Goal: Information Seeking & Learning: Learn about a topic

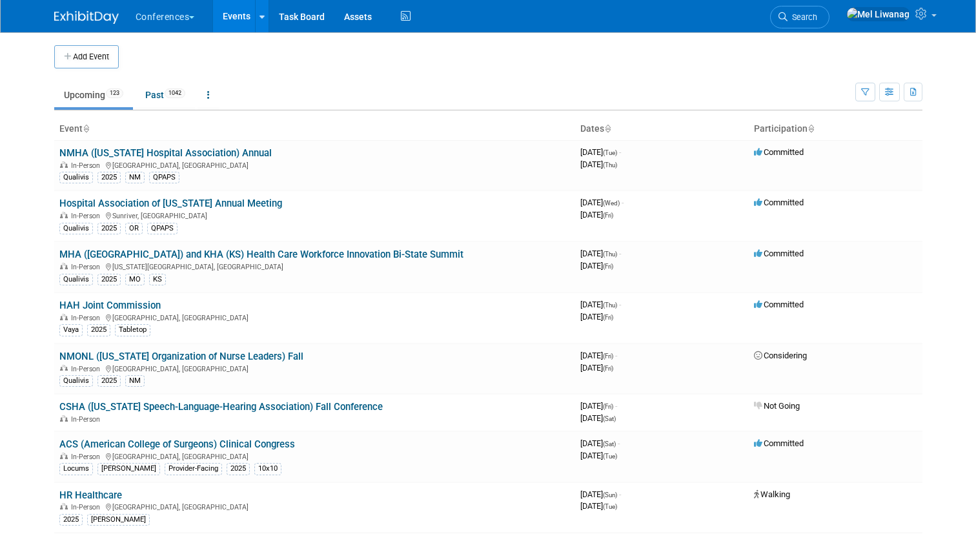
click at [817, 19] on span "Search" at bounding box center [802, 17] width 30 height 10
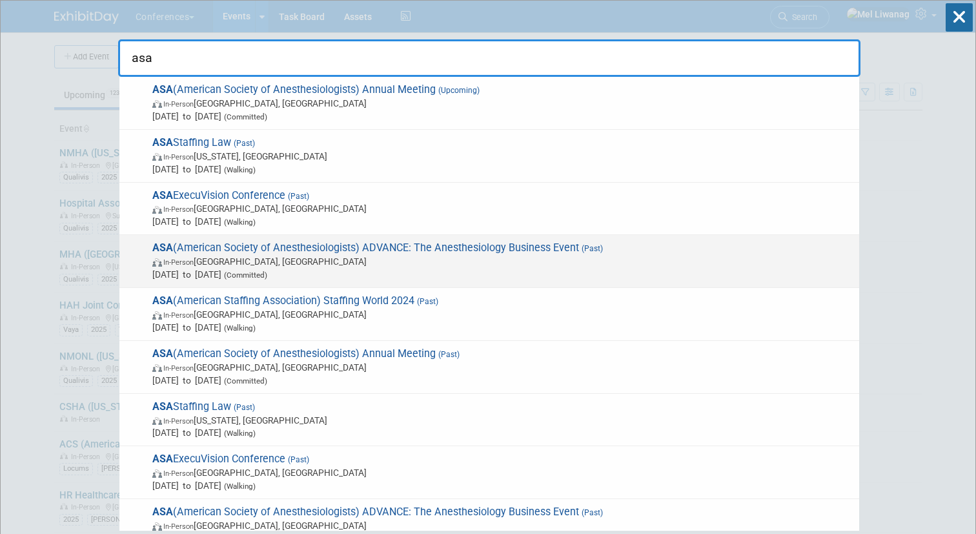
type input "asa"
click at [430, 236] on div "ASA (American Society of Anesthesiologists) ADVANCE: The Anesthesiology Busines…" at bounding box center [489, 261] width 740 height 53
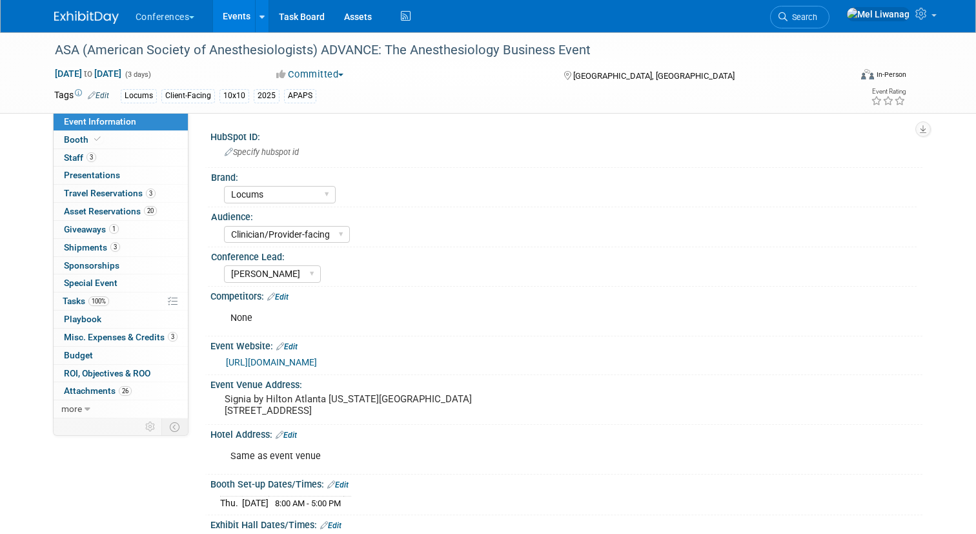
select select "Locums"
select select "Clinician/Provider-facing"
select select "[PERSON_NAME]"
click at [78, 292] on link "100% Tasks 100%" at bounding box center [121, 300] width 134 height 17
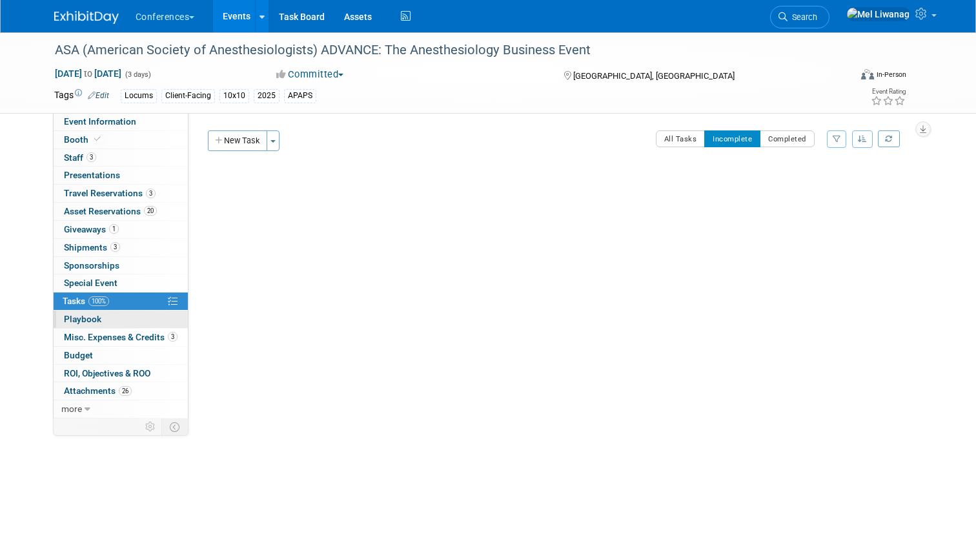
click at [125, 327] on link "0 Playbook 0" at bounding box center [121, 318] width 134 height 17
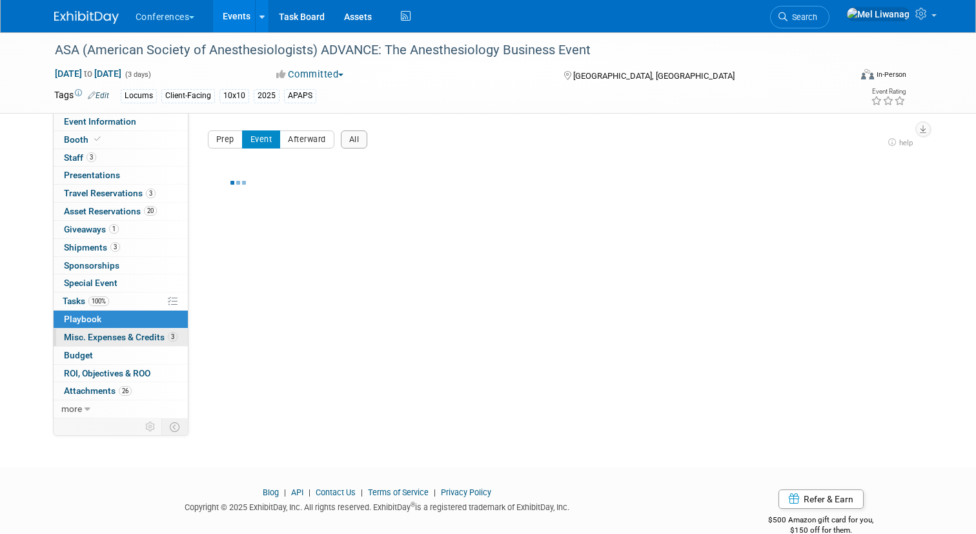
click at [125, 334] on span "Misc. Expenses & Credits 3" at bounding box center [121, 337] width 114 height 10
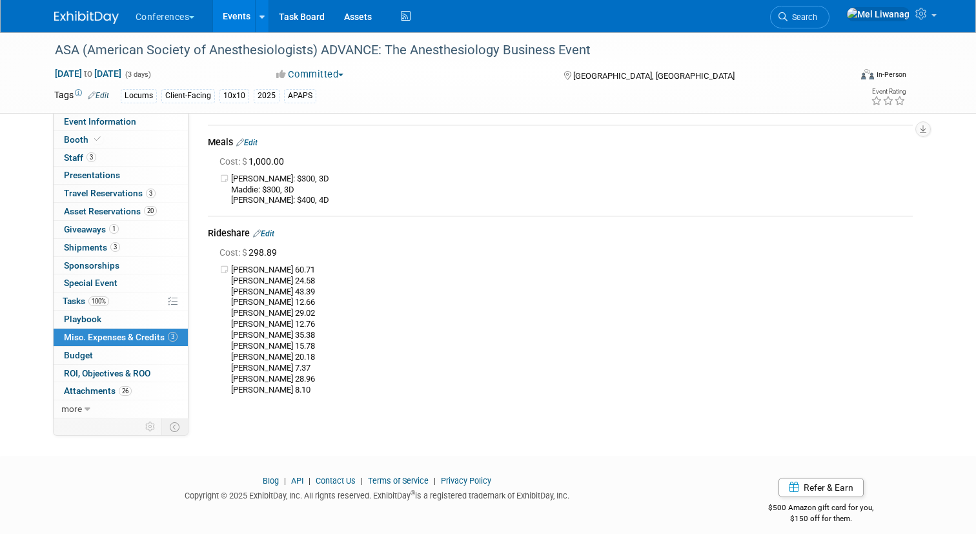
scroll to position [154, 0]
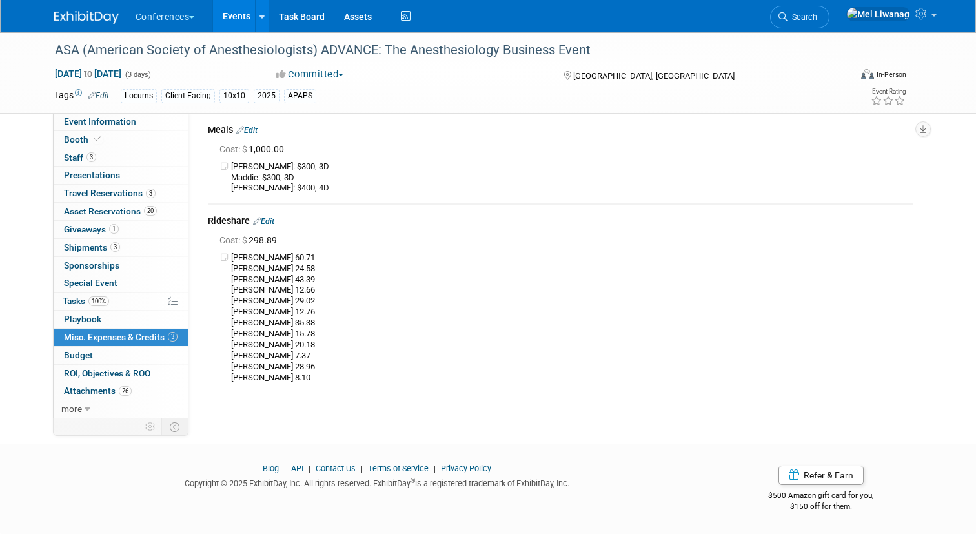
drag, startPoint x: 316, startPoint y: 375, endPoint x: 232, endPoint y: 262, distance: 140.7
click at [232, 262] on td "Cummings, Madeline 60.71 Cummings, Madeline 24.58 Liwanag, Melinda 43.39 Liwana…" at bounding box center [572, 317] width 682 height 131
copy td "Cummings, Madeline 60.71 Cummings, Madeline 24.58 Liwanag, Melinda 43.39 Liwana…"
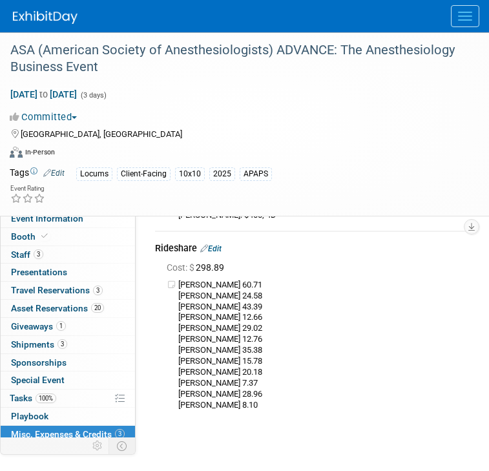
scroll to position [225, 0]
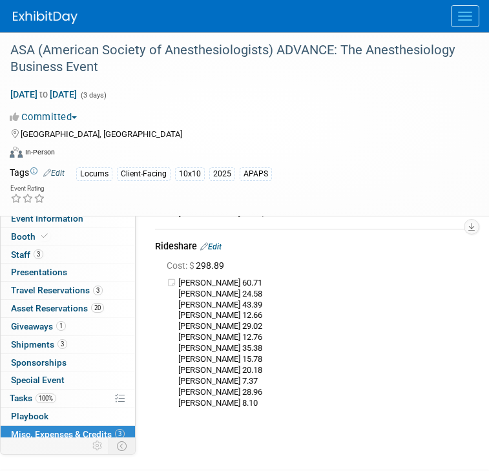
click at [331, 299] on td "Cummings, Madeline 60.71 Cummings, Madeline 24.58 Liwanag, Melinda 43.39 Liwana…" at bounding box center [323, 343] width 291 height 131
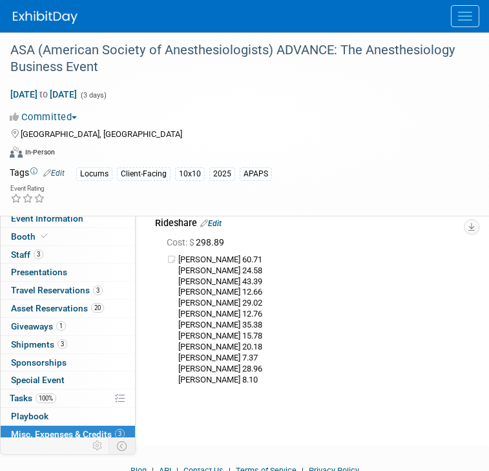
scroll to position [248, 0]
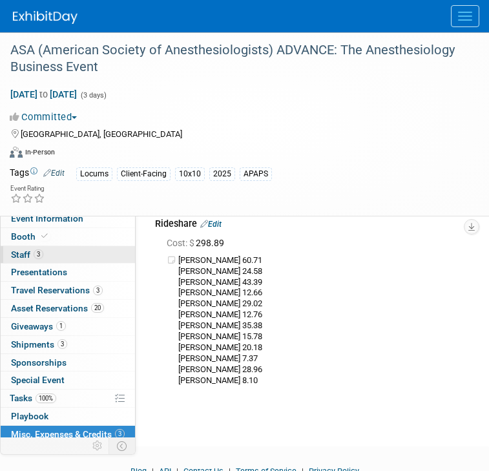
click at [43, 249] on span "Staff 3" at bounding box center [27, 254] width 32 height 10
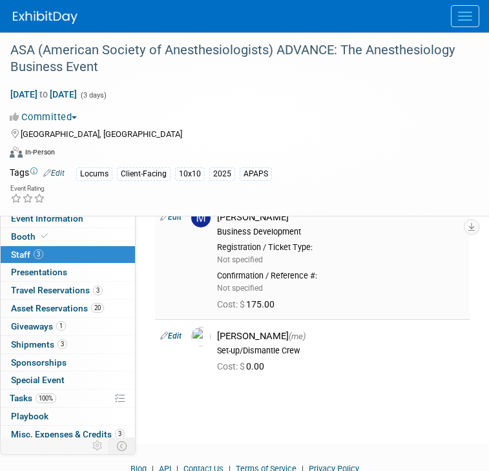
scroll to position [125, 0]
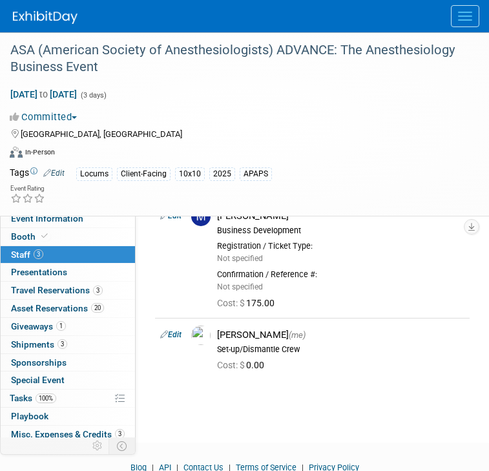
click at [475, 20] on button "Menu" at bounding box center [465, 16] width 28 height 22
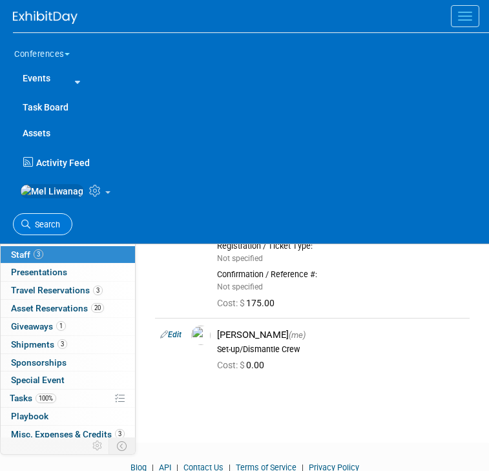
click at [59, 224] on link "Search" at bounding box center [42, 224] width 59 height 23
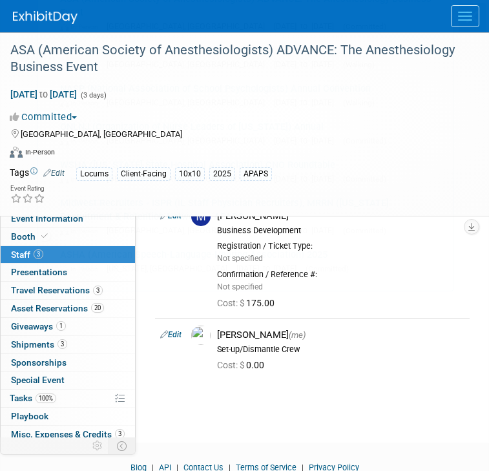
scroll to position [0, 0]
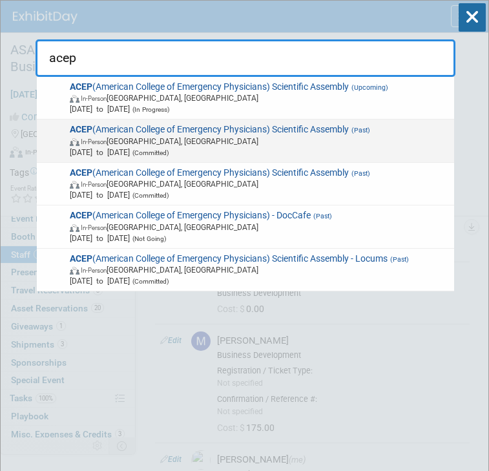
type input "acep"
click at [154, 143] on span "In-Person Salt Lake City, UT" at bounding box center [260, 141] width 380 height 11
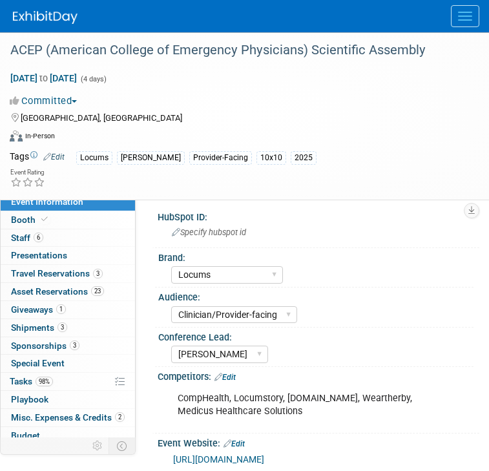
select select "Locums"
select select "Clinician/Provider-facing"
select select "[PERSON_NAME]"
click at [79, 272] on span "Travel Reservations 3" at bounding box center [57, 273] width 92 height 10
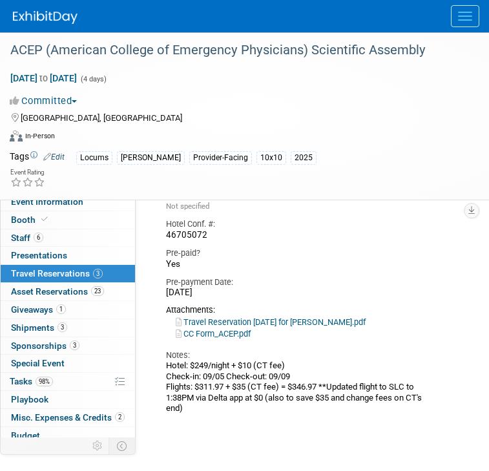
scroll to position [973, 0]
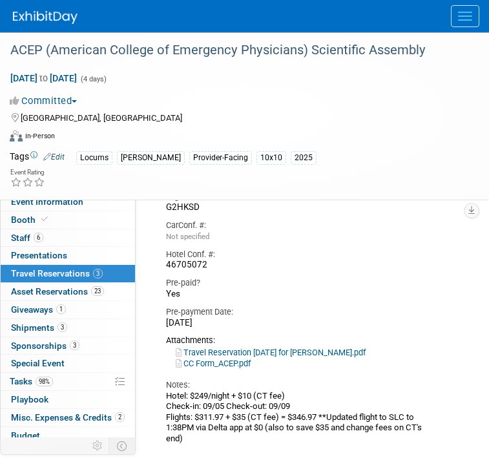
click at [447, 24] on div at bounding box center [251, 16] width 476 height 32
click at [472, 17] on button "Menu" at bounding box center [465, 16] width 28 height 22
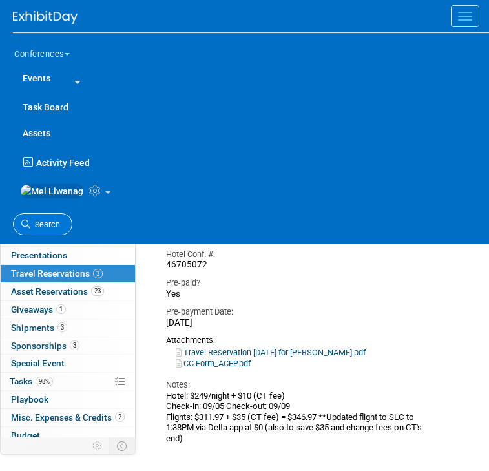
click at [63, 230] on link "Search" at bounding box center [42, 224] width 59 height 23
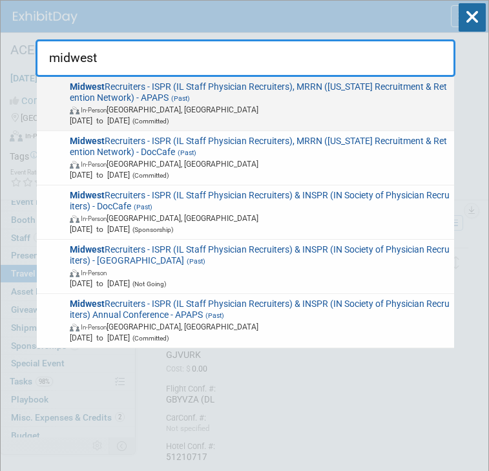
type input "midwest"
click at [196, 103] on span "Midwest Recruiters - ISPR (IL Staff Physician Recruiters), MRRN (Michigan Recru…" at bounding box center [257, 103] width 383 height 45
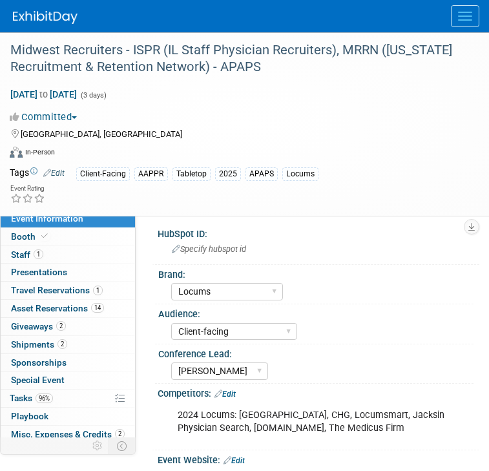
select select "Locums"
select select "Client-facing"
select select "[PERSON_NAME]"
click at [93, 287] on span "1" at bounding box center [98, 290] width 10 height 10
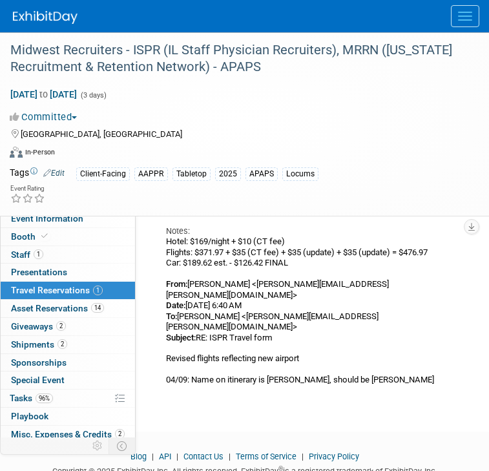
scroll to position [380, 0]
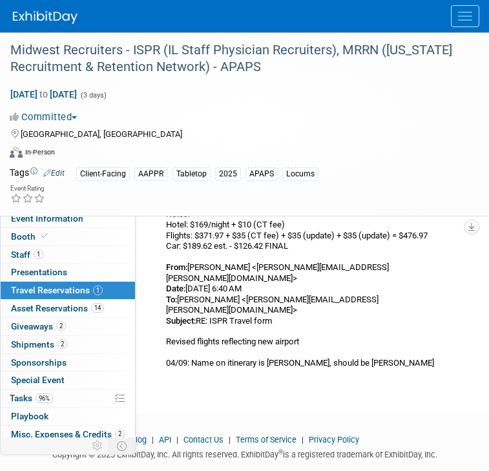
click at [473, 17] on button "Menu" at bounding box center [465, 16] width 28 height 22
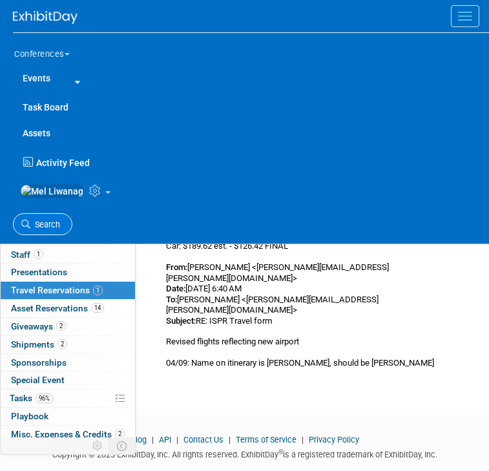
click at [42, 223] on link "Search" at bounding box center [42, 224] width 59 height 23
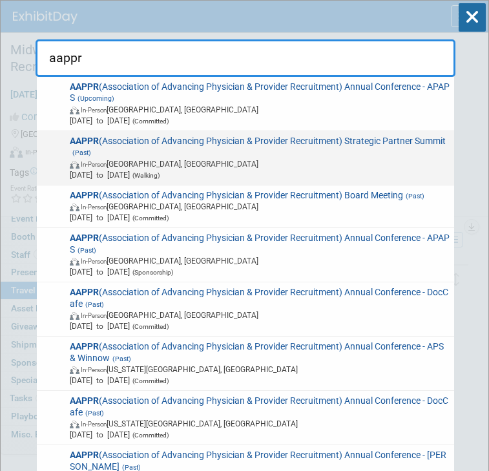
type input "aappr"
click at [205, 146] on span "AAPPR (Association of Advancing Physician & Provider Recruitment) Strategic Par…" at bounding box center [257, 158] width 383 height 45
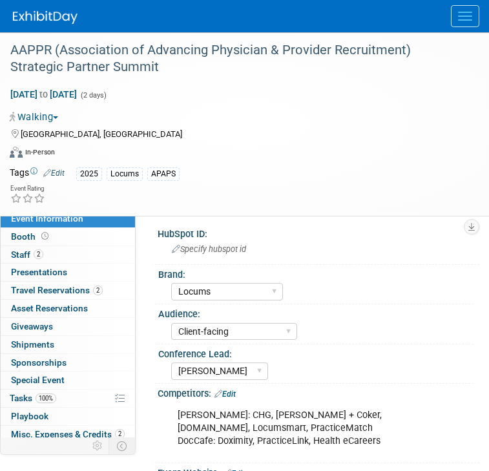
select select "Locums"
select select "Client-facing"
select select "[PERSON_NAME]"
click at [96, 289] on span "2" at bounding box center [98, 290] width 10 height 10
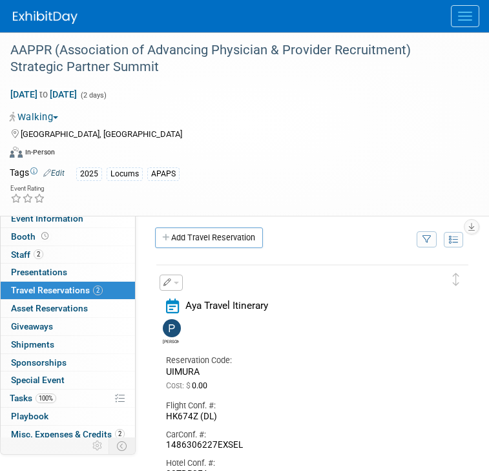
click at [472, 28] on div at bounding box center [251, 16] width 476 height 32
click at [455, 30] on div at bounding box center [251, 16] width 476 height 32
click at [462, 19] on span "Menu" at bounding box center [465, 19] width 14 height 1
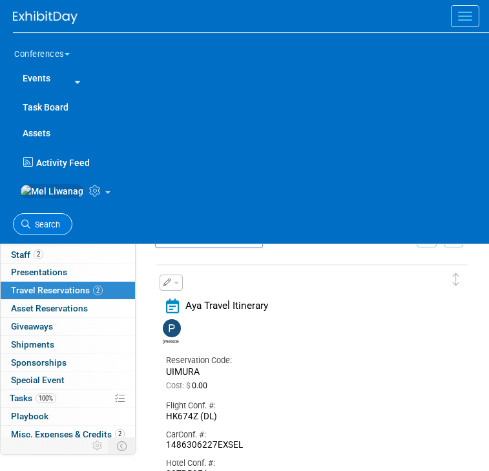
click at [41, 223] on link "Search" at bounding box center [42, 224] width 59 height 23
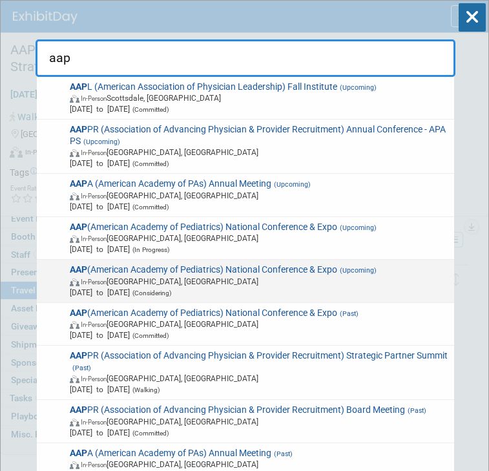
type input "aap"
click at [184, 287] on span "Oct 2, 2026 to Oct 6, 2026 (Considering)" at bounding box center [260, 292] width 380 height 11
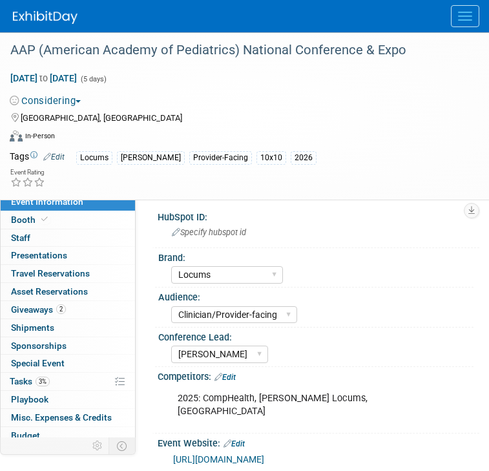
select select "Locums"
select select "Clinician/Provider-facing"
select select "[PERSON_NAME]"
click at [465, 8] on button "Menu" at bounding box center [465, 16] width 28 height 22
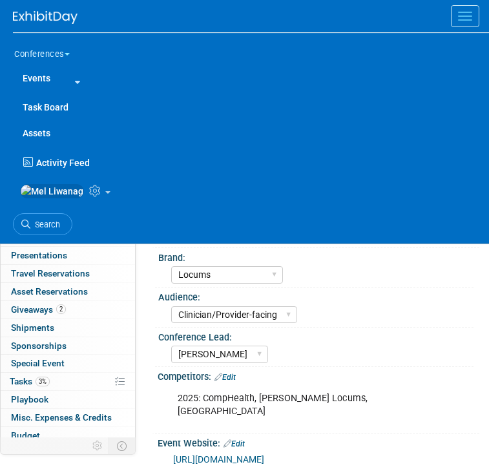
click at [465, 8] on button "Menu" at bounding box center [465, 16] width 28 height 22
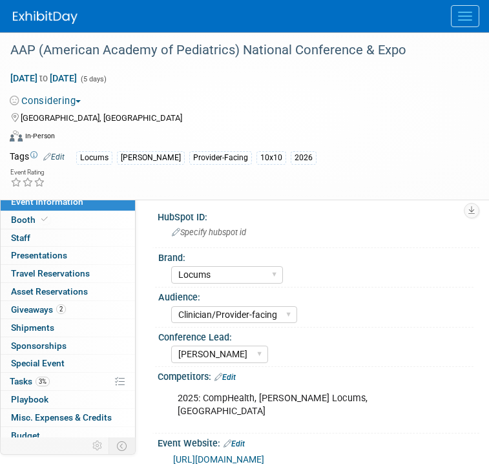
click at [465, 8] on button "Menu" at bounding box center [465, 16] width 28 height 22
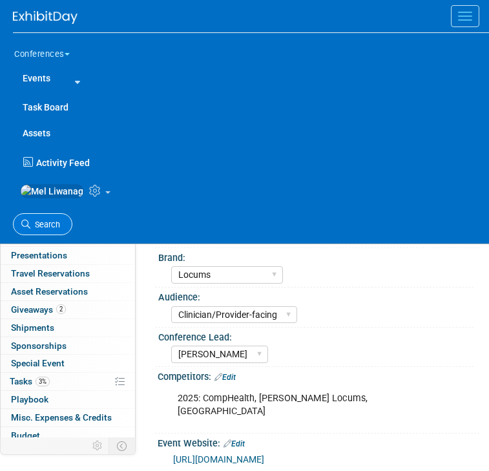
click at [57, 236] on link "Search" at bounding box center [42, 224] width 59 height 23
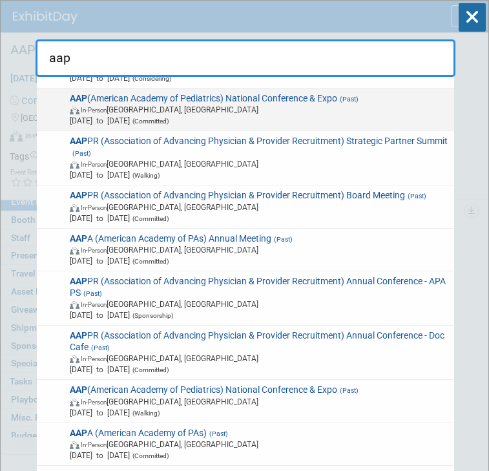
scroll to position [222, 0]
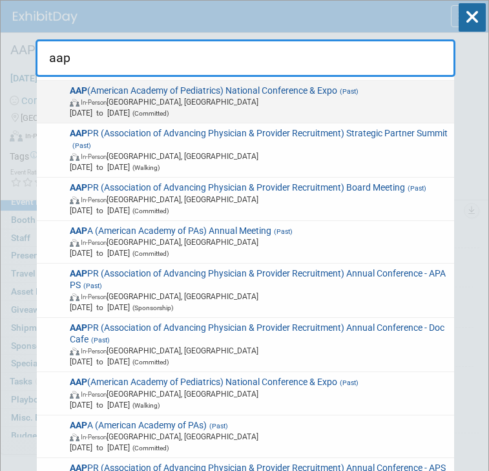
type input "aap"
click at [169, 116] on span "(Committed)" at bounding box center [149, 113] width 39 height 7
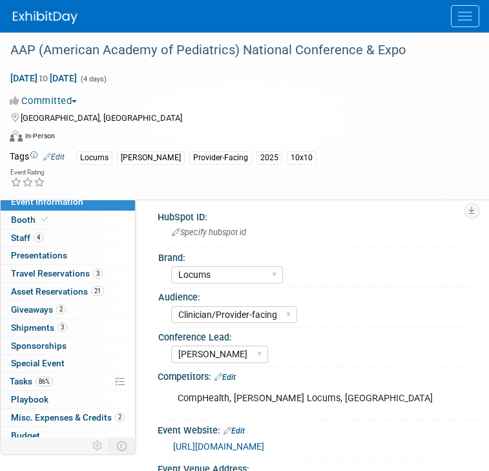
select select "Locums"
select select "Clinician/Provider-facing"
select select "[PERSON_NAME]"
click at [92, 272] on span "Travel Reservations 3" at bounding box center [57, 273] width 92 height 10
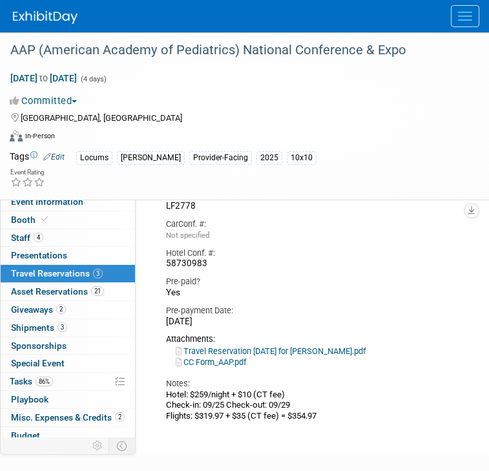
scroll to position [998, 0]
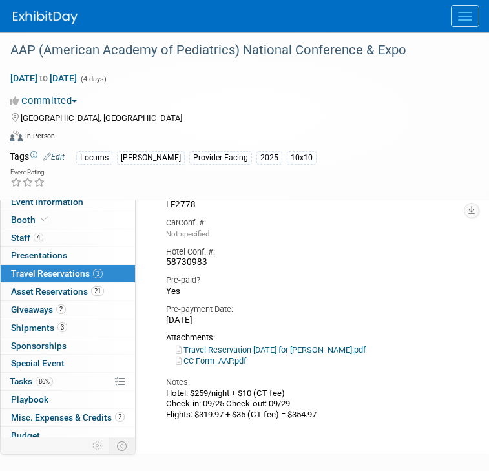
click at [470, 9] on button "Menu" at bounding box center [465, 16] width 28 height 22
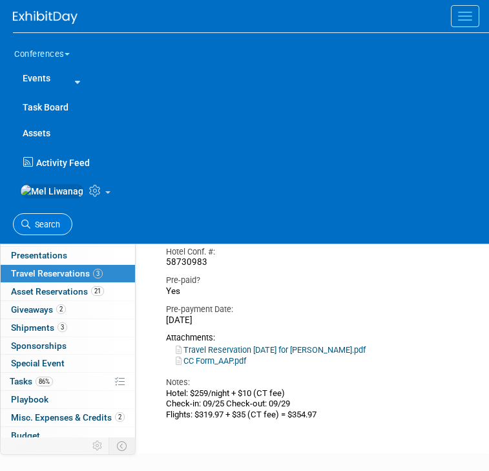
click at [46, 236] on link "Search" at bounding box center [42, 224] width 59 height 23
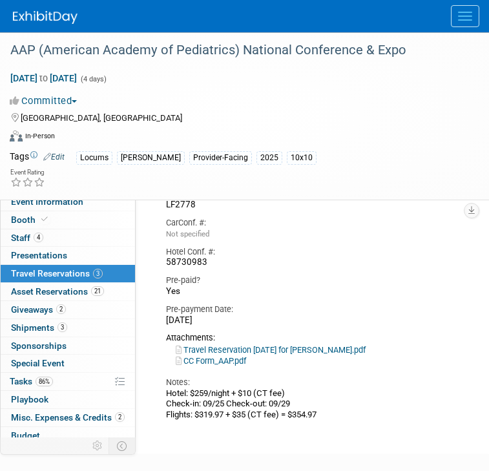
scroll to position [0, 0]
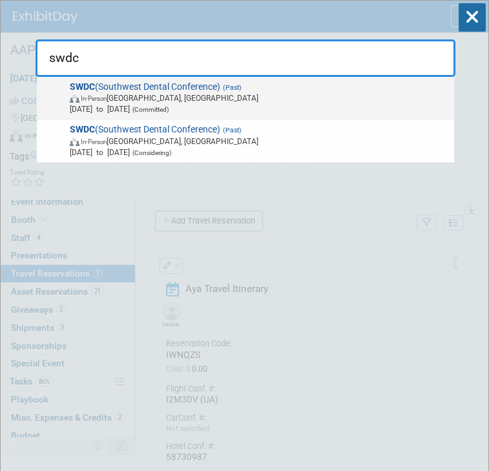
type input "swdc"
click at [190, 80] on div "SWDC (Southwest Dental Conference) (Past) In-Person Dallas, TX Aug 21, 2025 to …" at bounding box center [245, 98] width 417 height 43
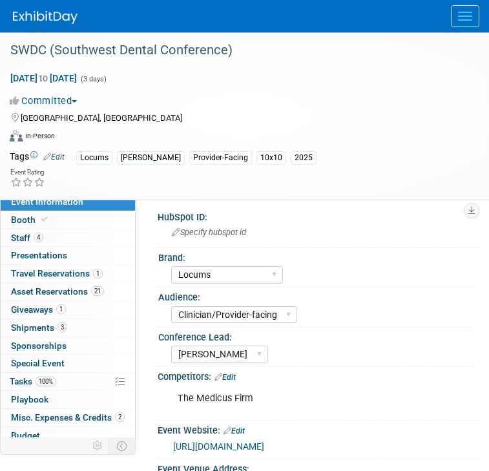
select select "Locums"
select select "Clinician/Provider-facing"
select select "[PERSON_NAME]"
click at [112, 273] on link "1 Travel Reservations 1" at bounding box center [68, 273] width 134 height 17
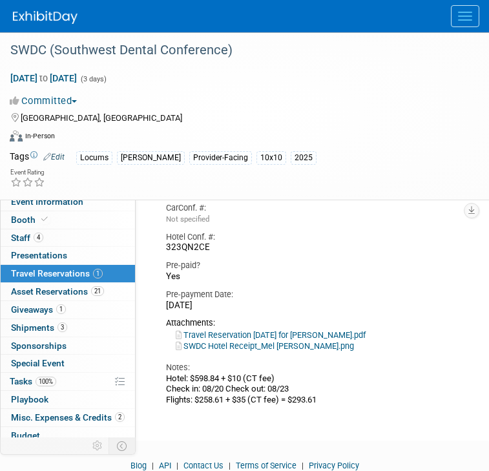
scroll to position [304, 0]
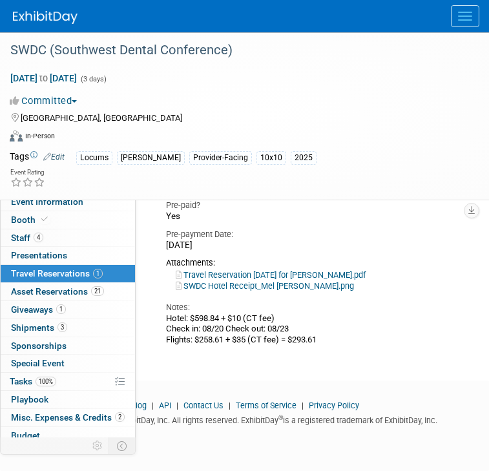
click at [459, 21] on button "Menu" at bounding box center [465, 16] width 28 height 22
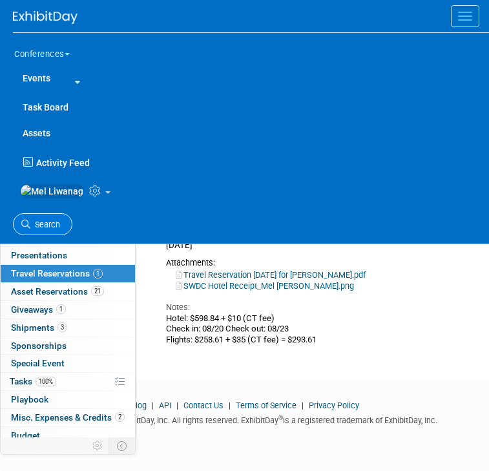
click at [30, 222] on link "Search" at bounding box center [42, 224] width 59 height 23
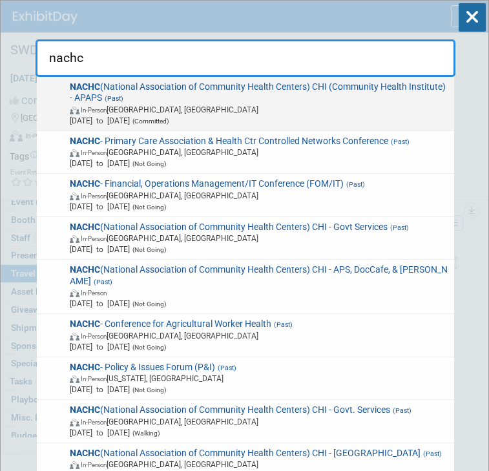
type input "nachc"
click at [165, 121] on span "Aug 17, 2025 to Aug 19, 2025 (Committed)" at bounding box center [260, 120] width 380 height 11
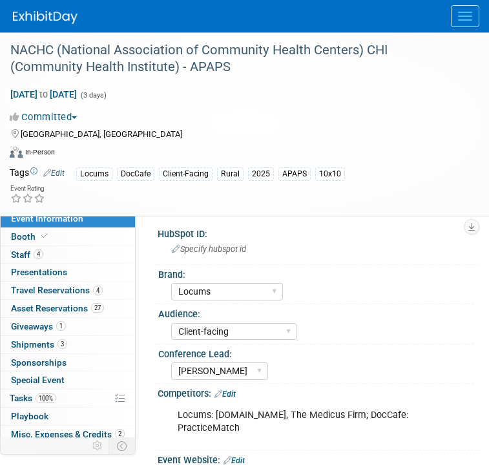
select select "Locums"
select select "Client-facing"
select select "[PERSON_NAME]"
click at [67, 287] on span "Travel Reservations 4" at bounding box center [57, 290] width 92 height 10
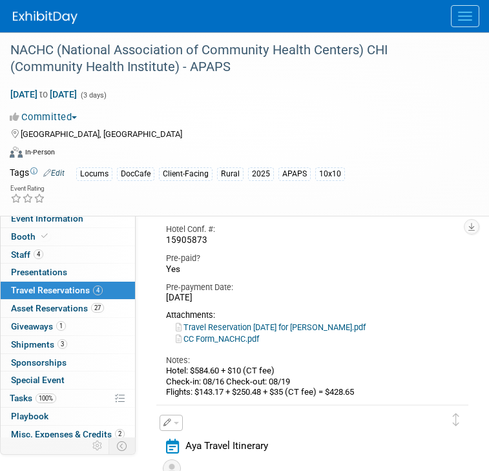
scroll to position [611, 0]
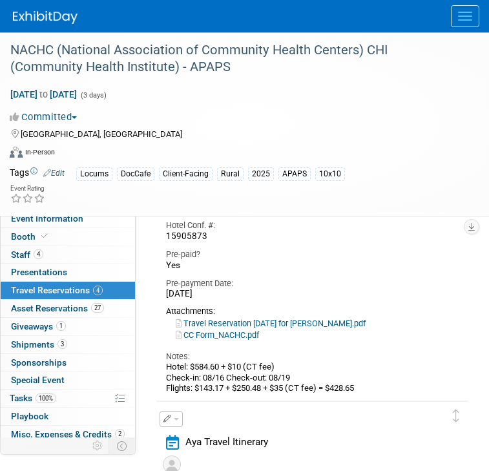
click at [456, 23] on button "Menu" at bounding box center [465, 16] width 28 height 22
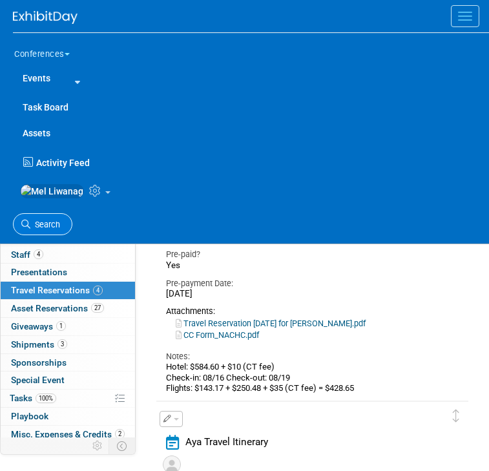
click at [45, 222] on link "Search" at bounding box center [42, 224] width 59 height 23
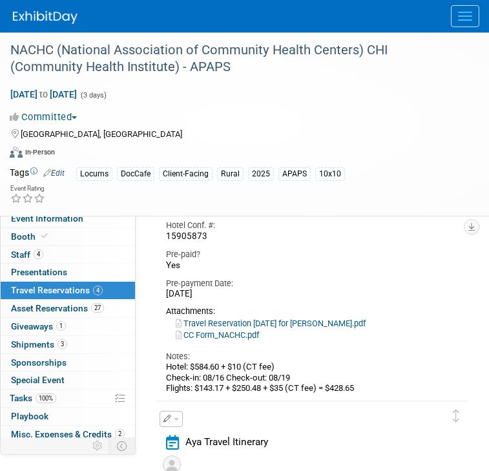
scroll to position [0, 0]
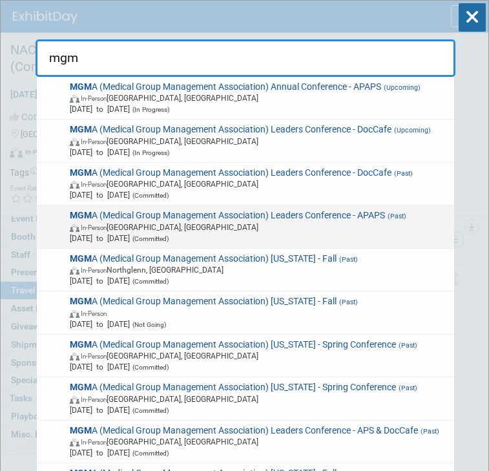
type input "mgm"
click at [286, 232] on span "[DATE] to [DATE] (Committed)" at bounding box center [260, 237] width 380 height 11
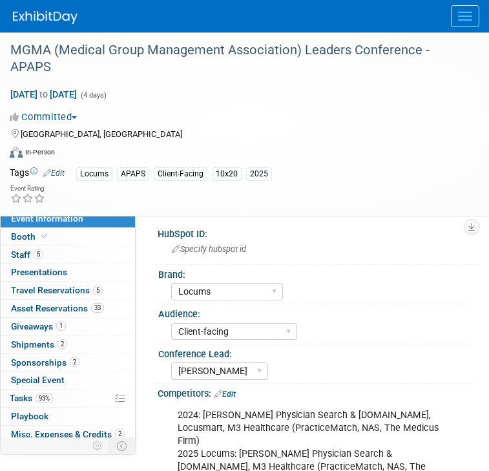
select select "Locums"
select select "Client-facing"
select select "[PERSON_NAME]"
click at [89, 289] on span "Travel Reservations 5" at bounding box center [57, 290] width 92 height 10
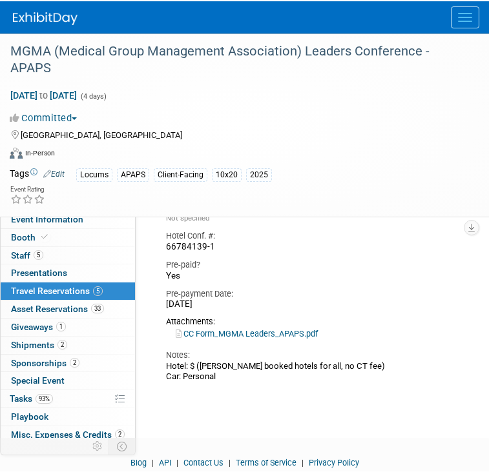
scroll to position [1677, 0]
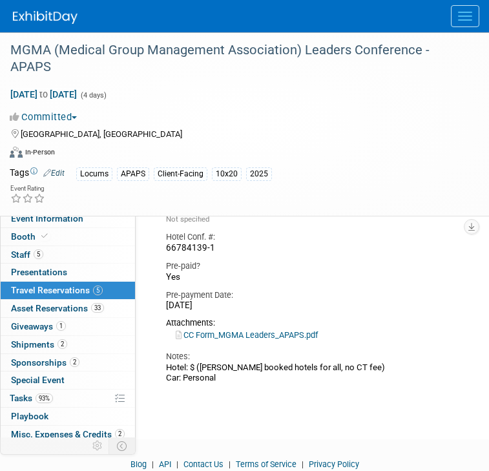
click at [278, 335] on link "CC Form_MGMA Leaders_APAPS.pdf" at bounding box center [247, 335] width 142 height 10
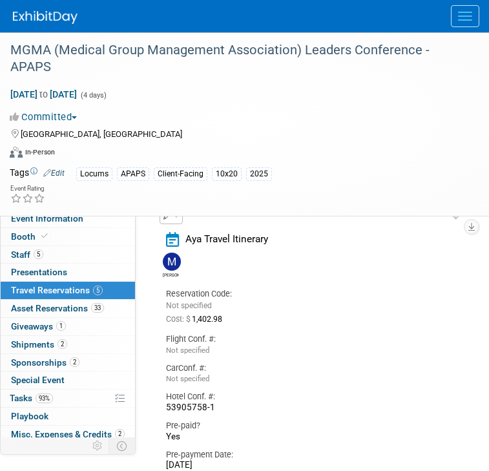
scroll to position [0, 0]
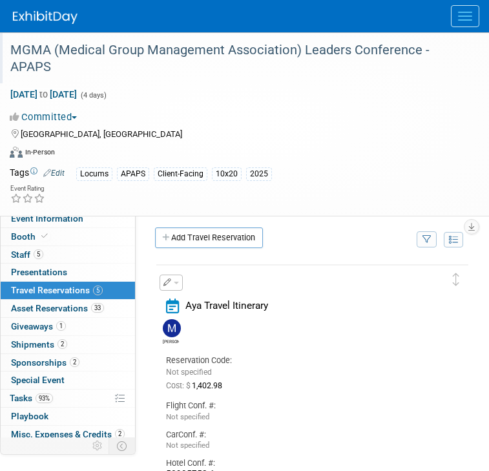
click at [467, 34] on div at bounding box center [239, 37] width 467 height 11
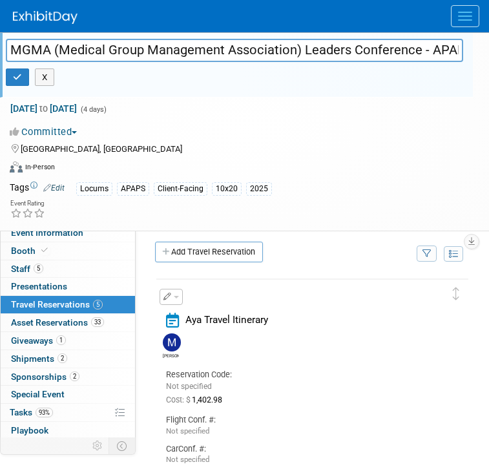
click at [463, 22] on button "Menu" at bounding box center [465, 16] width 28 height 22
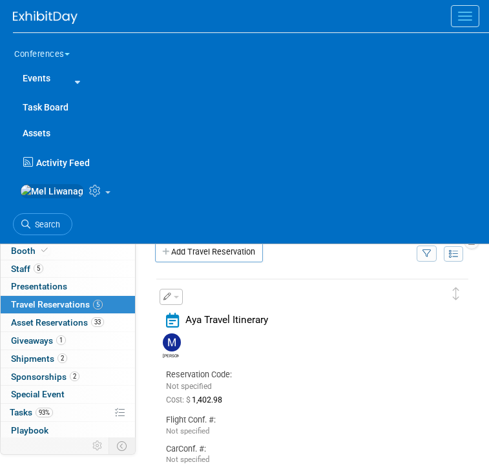
click at [463, 22] on button "Menu" at bounding box center [465, 16] width 28 height 22
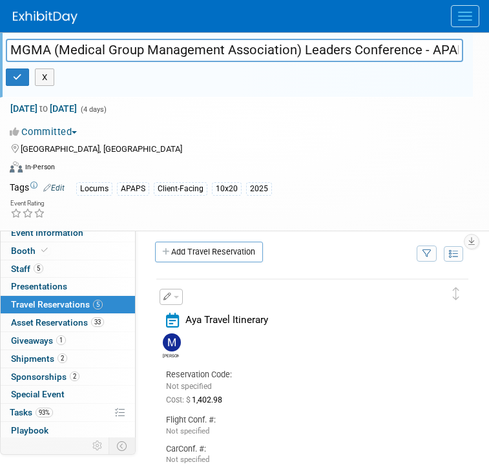
click at [454, 14] on button "Menu" at bounding box center [465, 16] width 28 height 22
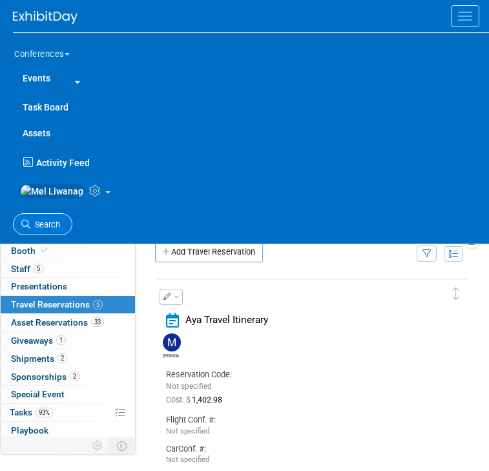
click at [43, 229] on span "Search" at bounding box center [45, 224] width 30 height 10
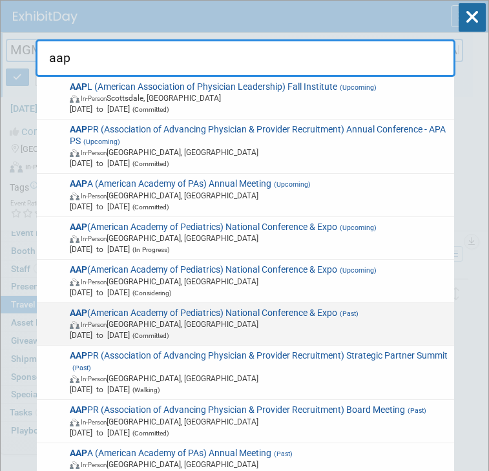
type input "aap"
click at [169, 332] on span "(Committed)" at bounding box center [149, 335] width 39 height 7
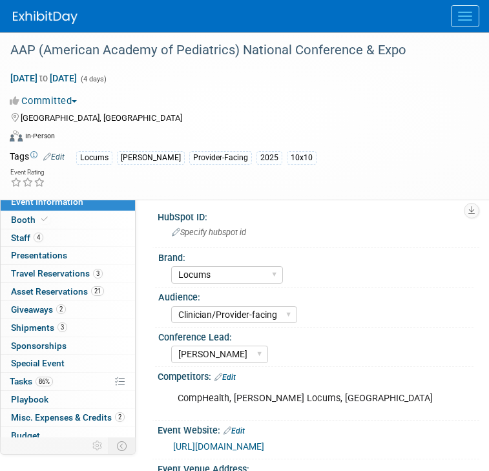
select select "Locums"
select select "Clinician/Provider-facing"
select select "[PERSON_NAME]"
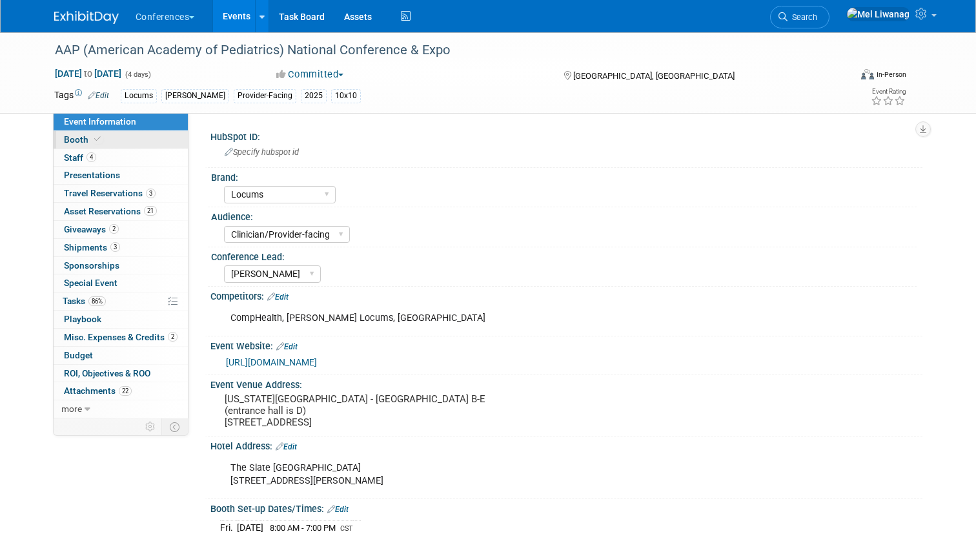
click at [133, 143] on link "Booth" at bounding box center [121, 139] width 134 height 17
select select "10'x10'"
select select "Yes"
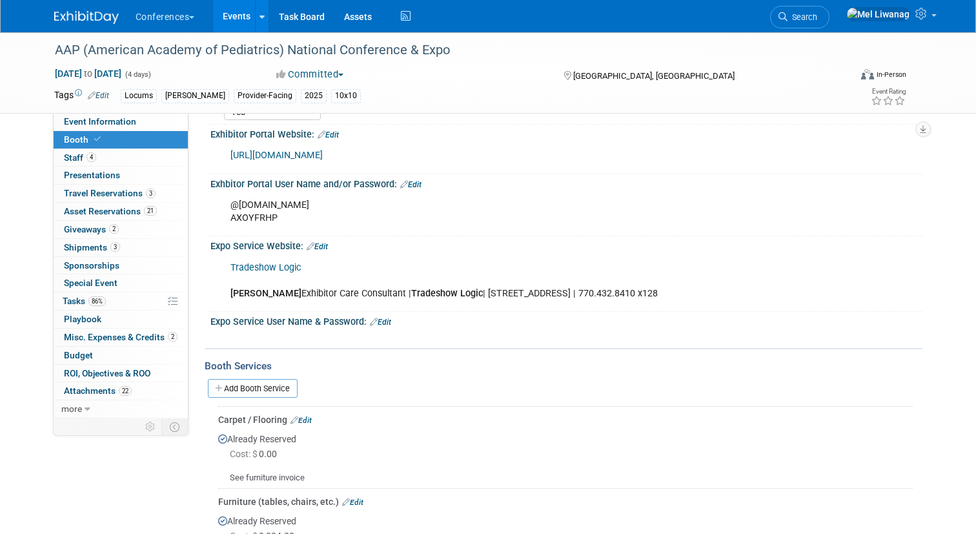
scroll to position [227, 0]
click at [323, 158] on link "https://www.conferenceharvester.com/harvester2expw/login.asp?EventKey=XQKPFYBD" at bounding box center [276, 155] width 92 height 11
click at [278, 268] on link "Tradeshow Logic" at bounding box center [265, 268] width 71 height 11
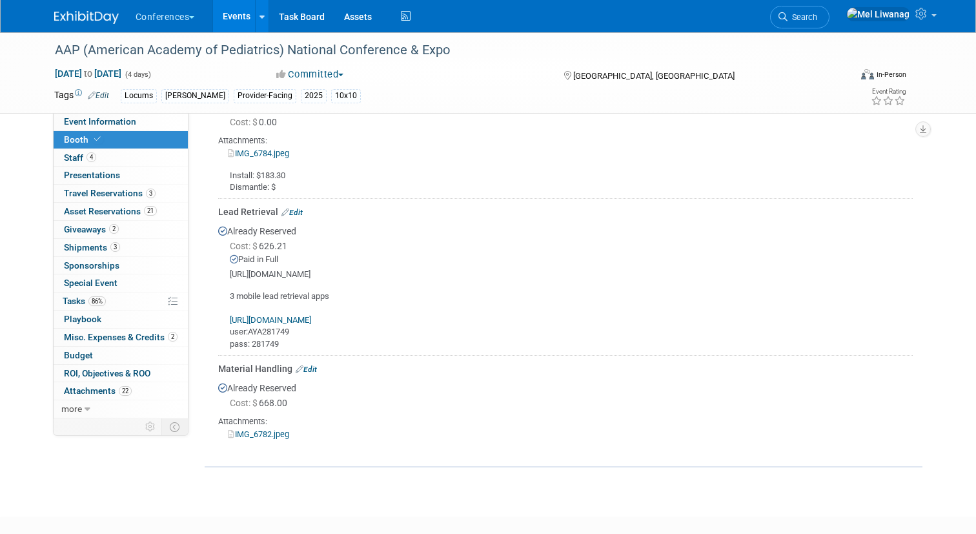
scroll to position [781, 0]
click at [116, 250] on span "3" at bounding box center [115, 247] width 10 height 10
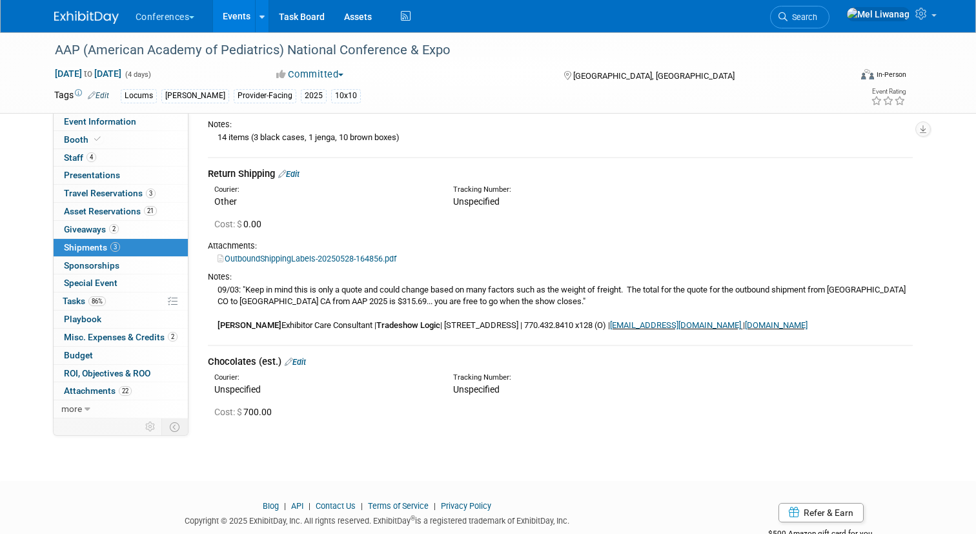
scroll to position [247, 0]
click at [126, 336] on span "Misc. Expenses & Credits 2" at bounding box center [121, 337] width 114 height 10
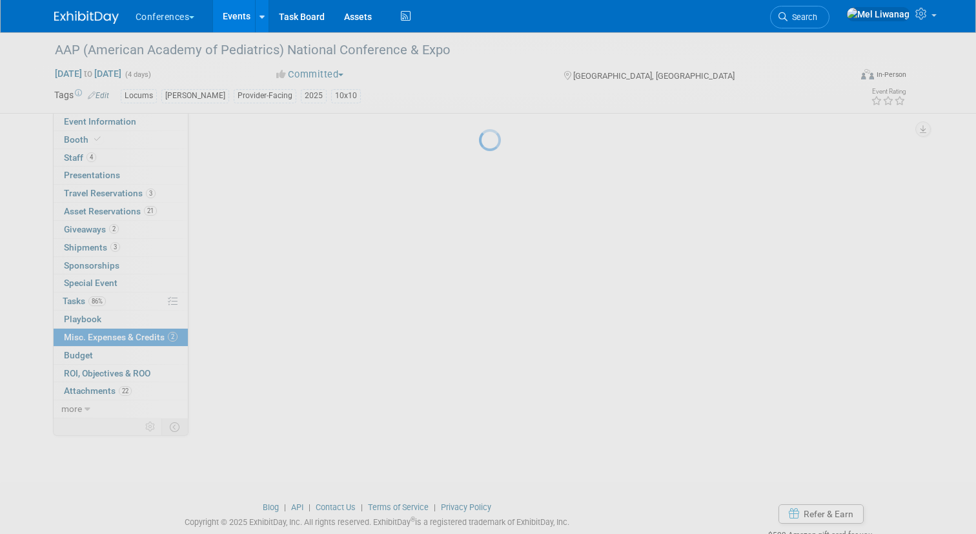
scroll to position [0, 0]
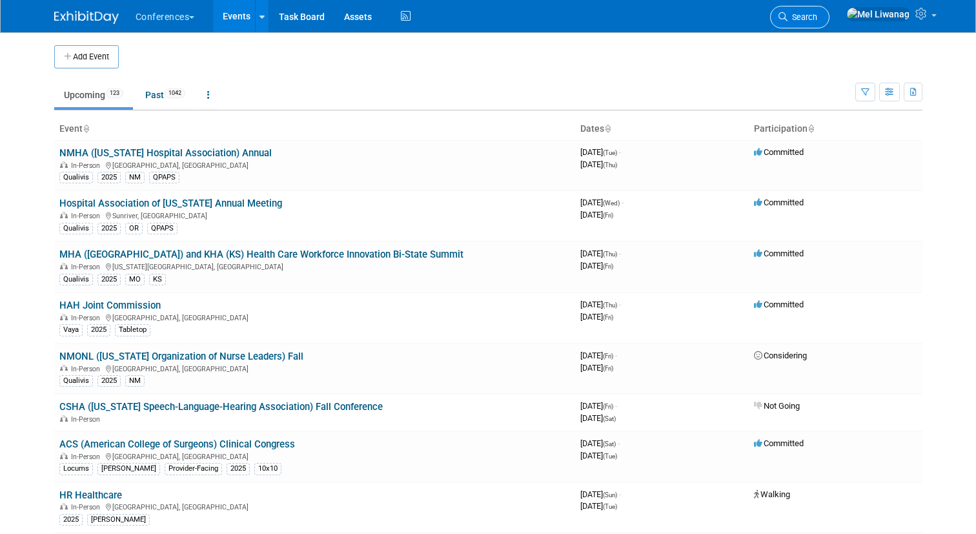
click at [829, 24] on link "Search" at bounding box center [799, 17] width 59 height 23
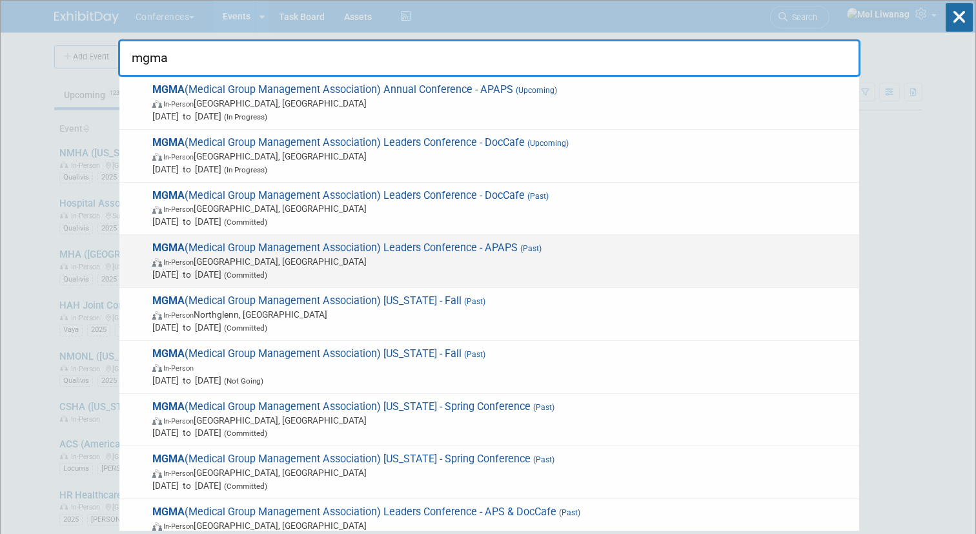
type input "mgma"
click at [488, 272] on span "Sep 27, 2025 to Sep 30, 2025 (Committed)" at bounding box center [502, 274] width 700 height 13
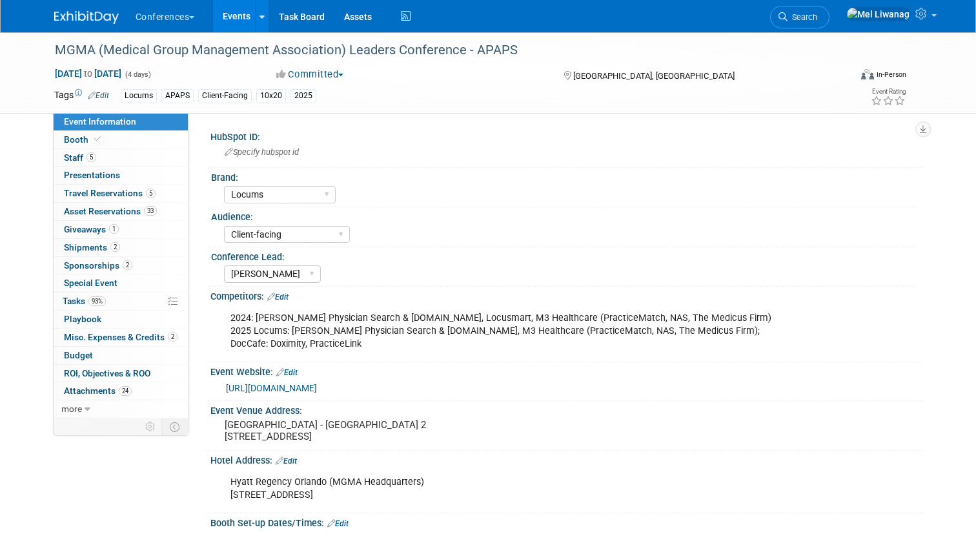
select select "Locums"
select select "Client-facing"
select select "[PERSON_NAME]"
click at [148, 194] on span "5" at bounding box center [151, 193] width 10 height 10
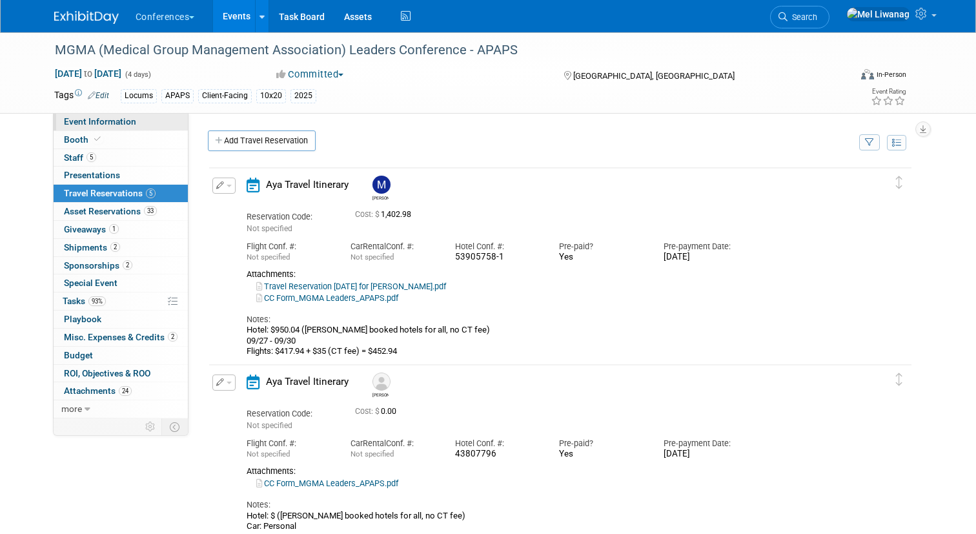
click at [168, 130] on link "Event Information" at bounding box center [121, 121] width 134 height 17
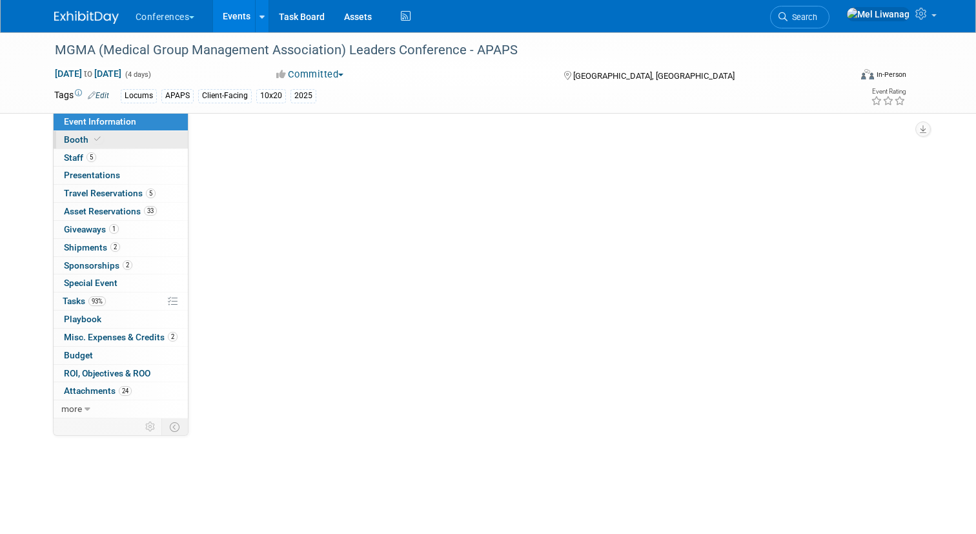
select select "Locums"
select select "Client-facing"
select select "[PERSON_NAME]"
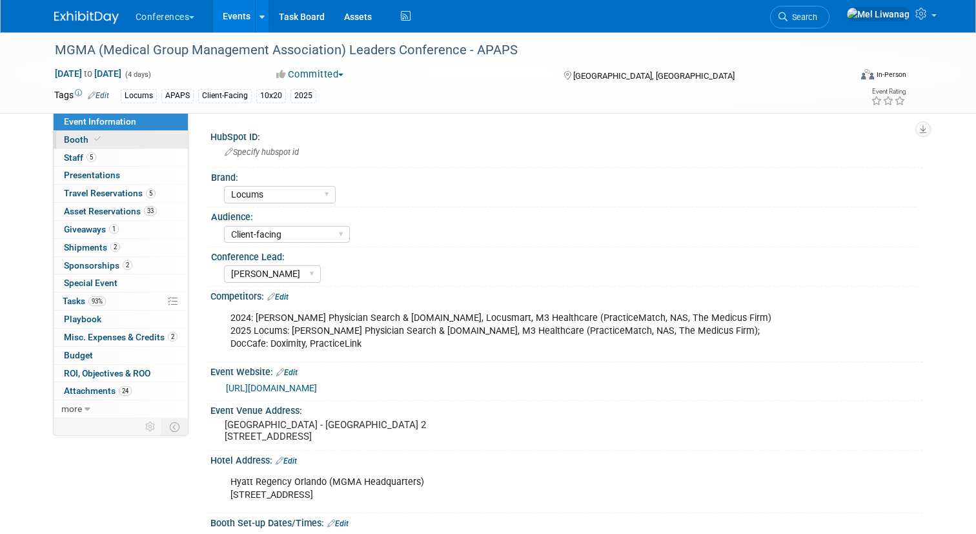
click at [168, 136] on link "Booth" at bounding box center [121, 139] width 134 height 17
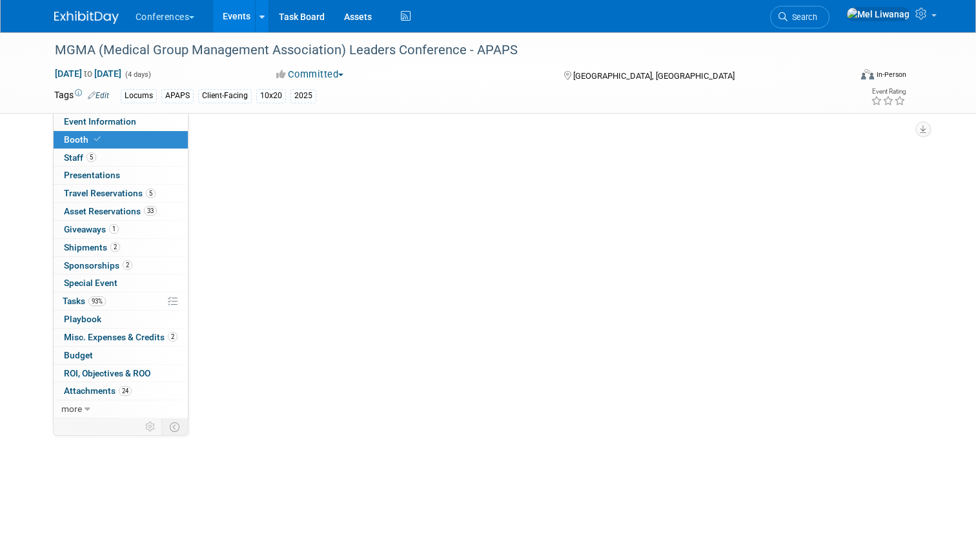
select select "10'x20'"
select select "Yes"
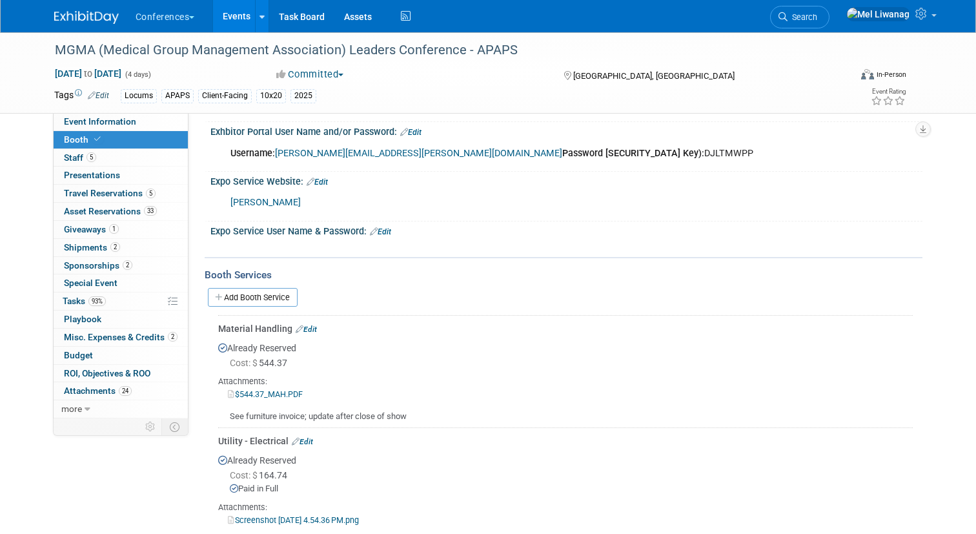
scroll to position [293, 0]
click at [255, 199] on link "[PERSON_NAME]" at bounding box center [265, 202] width 70 height 11
